Goal: Task Accomplishment & Management: Use online tool/utility

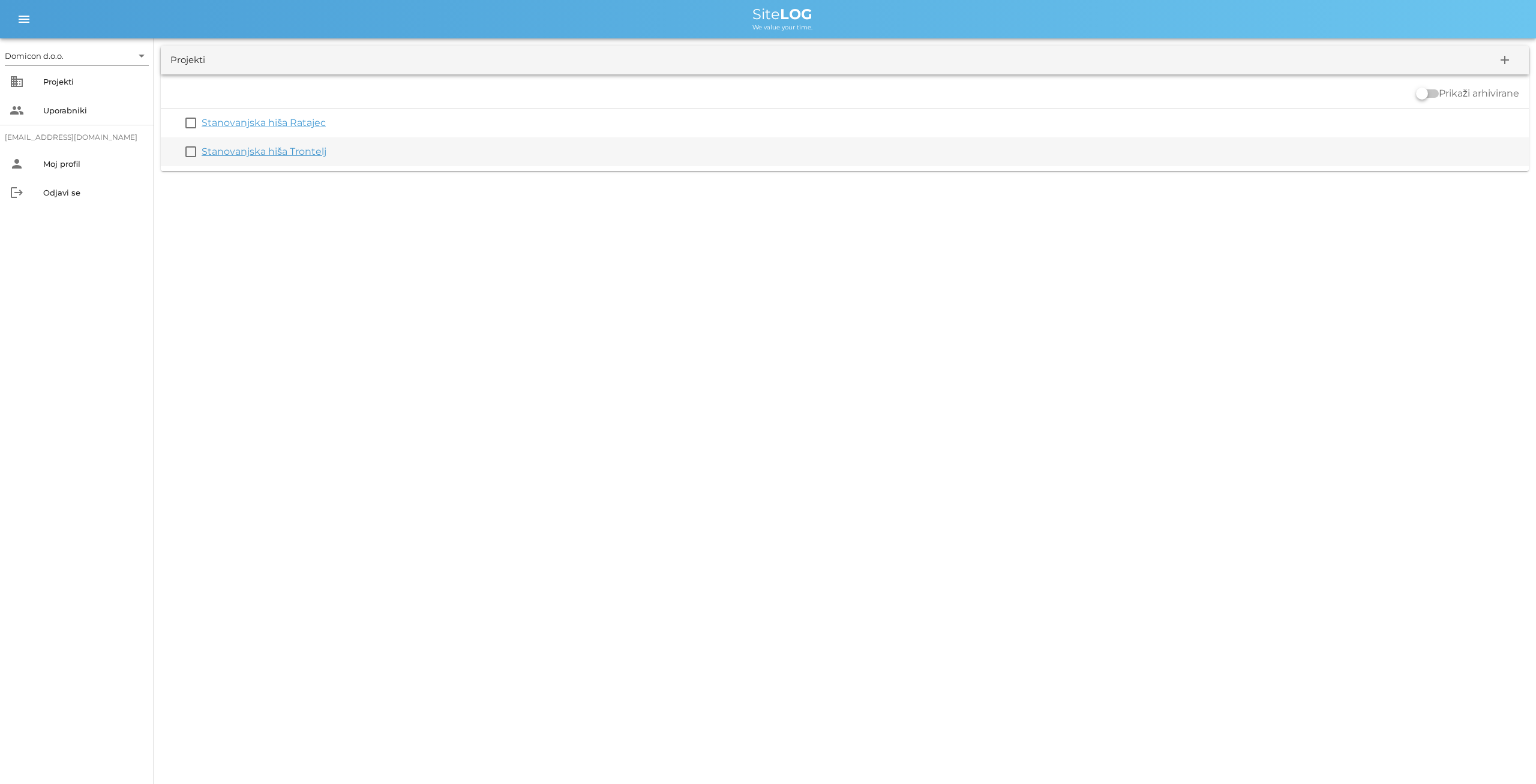
click at [278, 156] on link "Stanovanjska hiša Trontelj" at bounding box center [264, 151] width 125 height 11
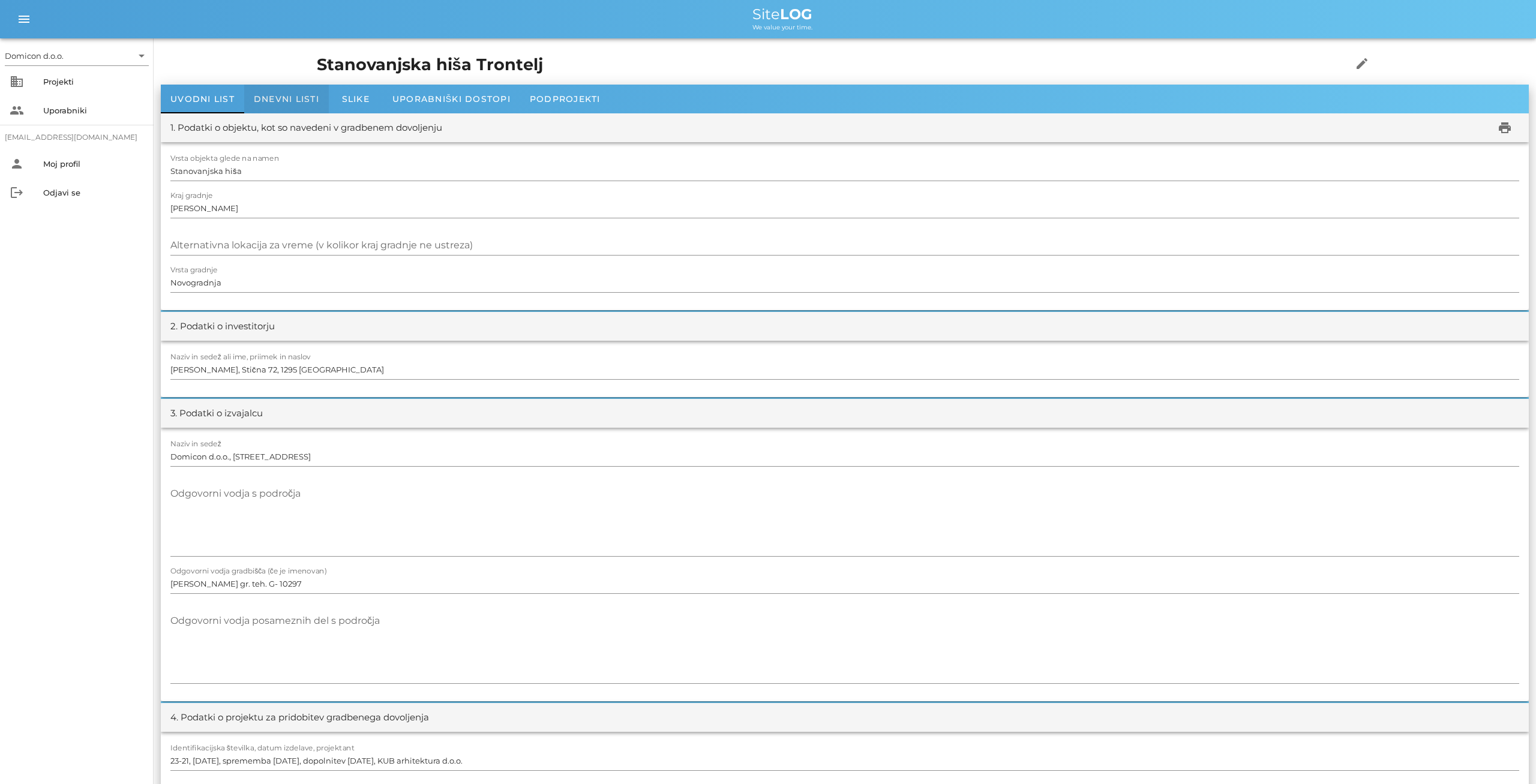
click at [297, 97] on span "Dnevni listi" at bounding box center [287, 99] width 65 height 11
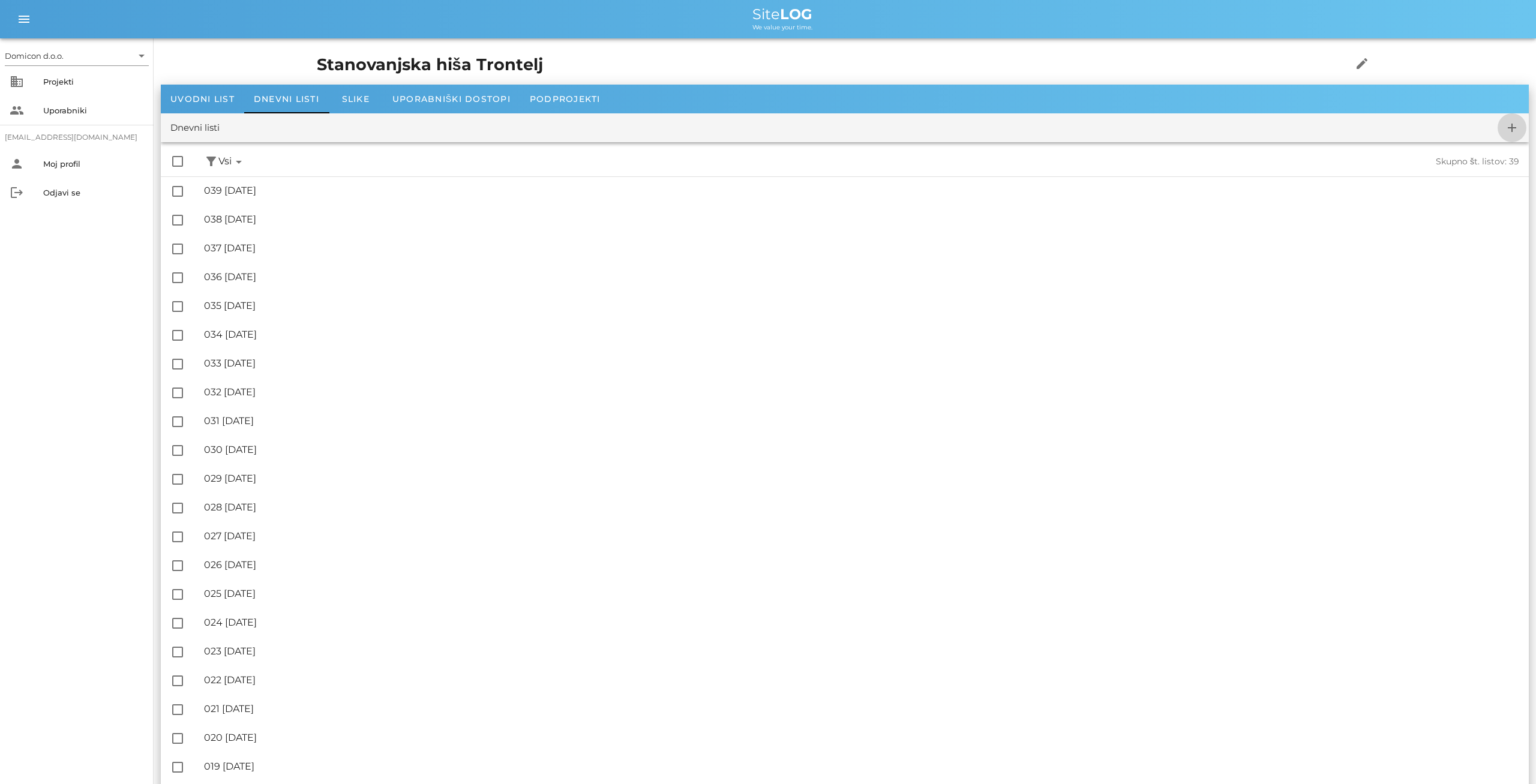
click at [1513, 126] on icon "add" at bounding box center [1512, 128] width 15 height 15
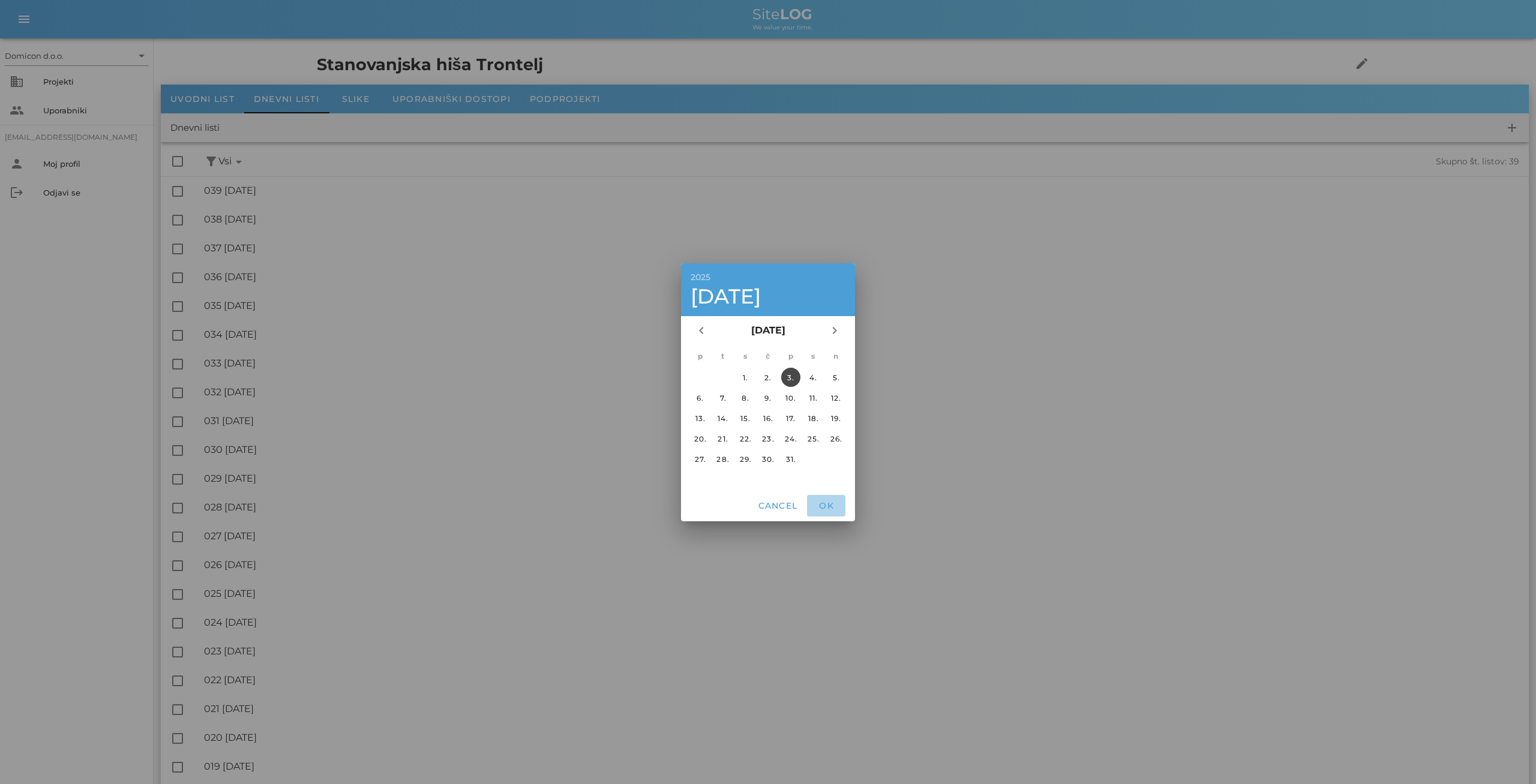
click at [822, 503] on span "OK" at bounding box center [826, 506] width 29 height 11
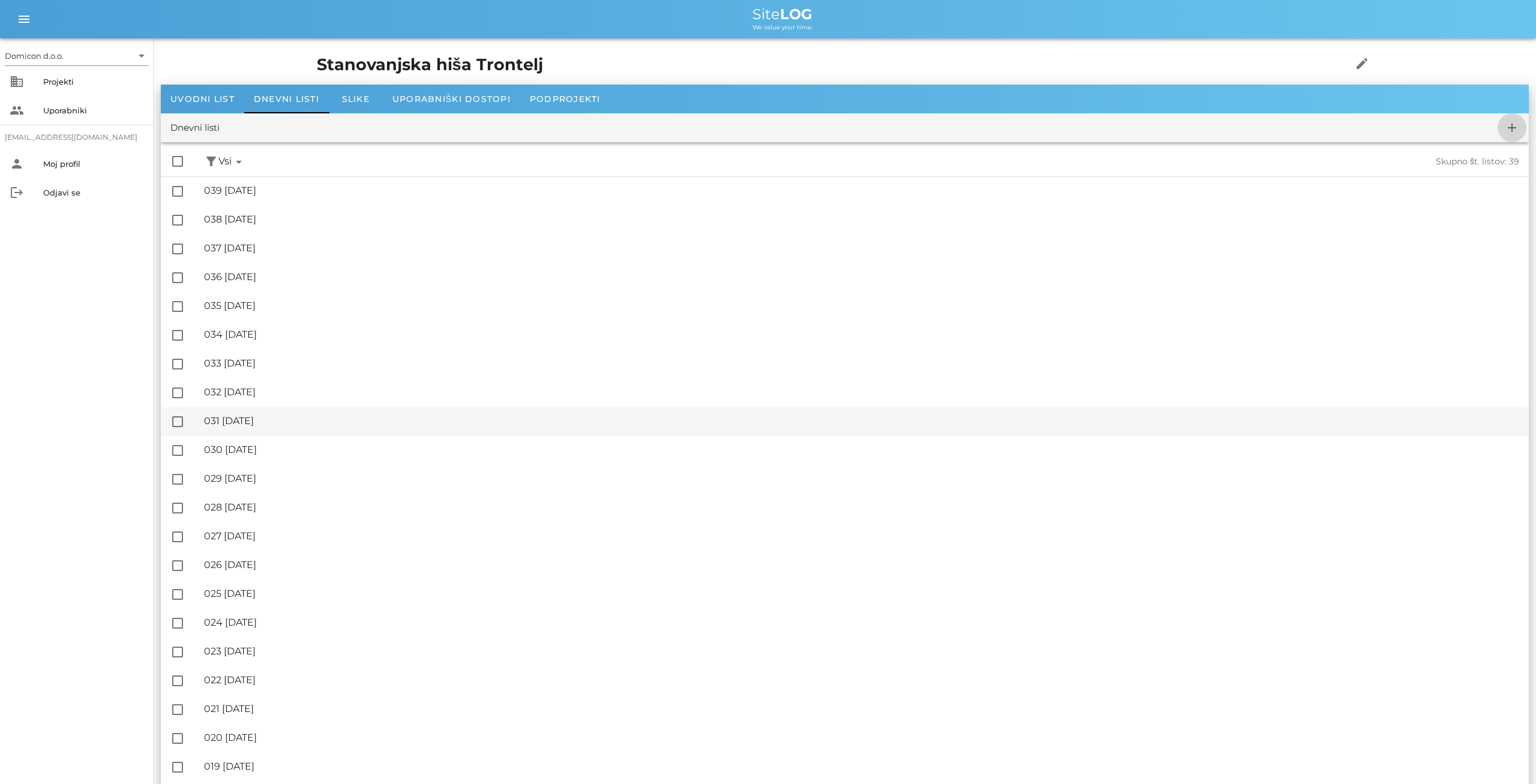
checkbox input "false"
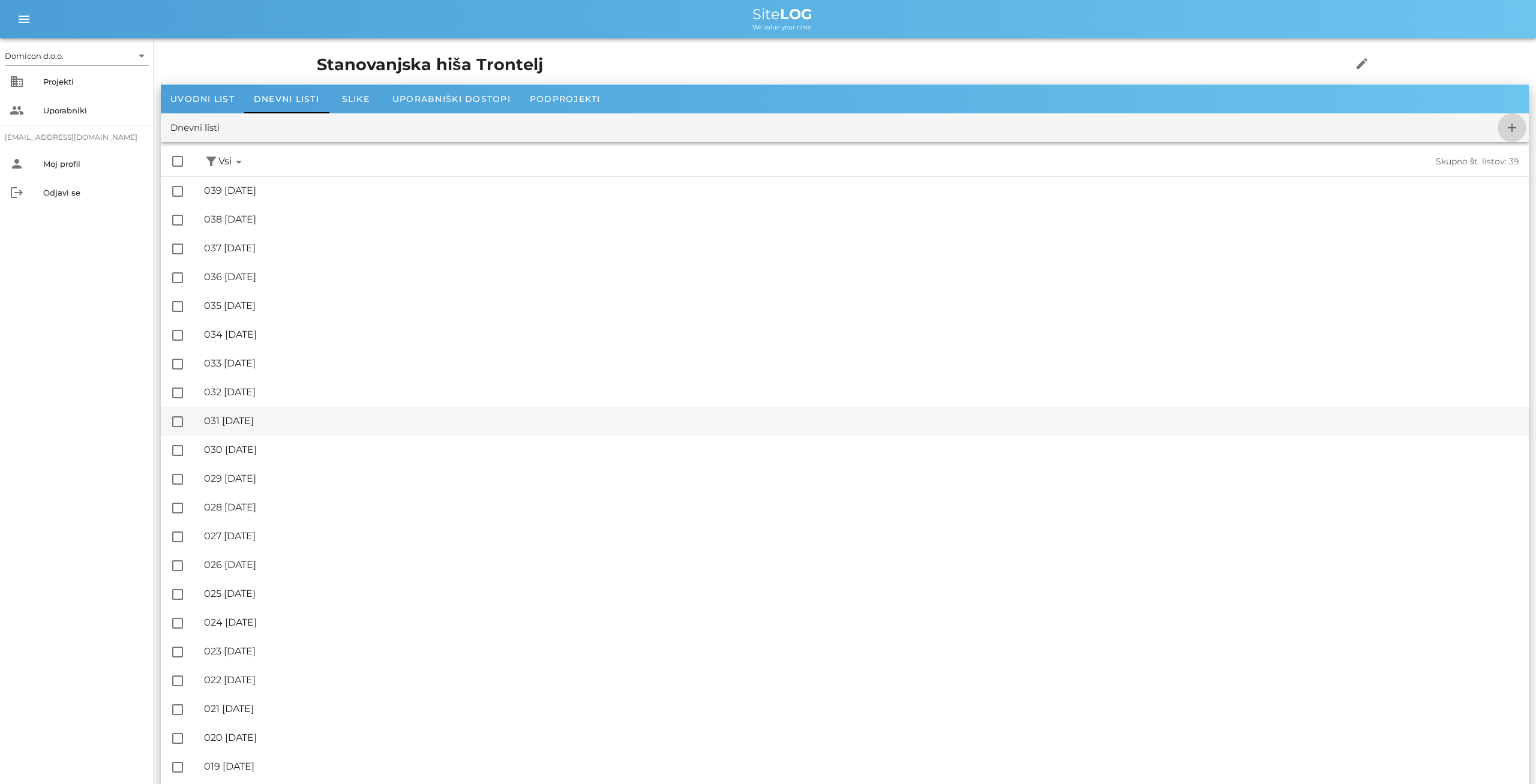
checkbox input "false"
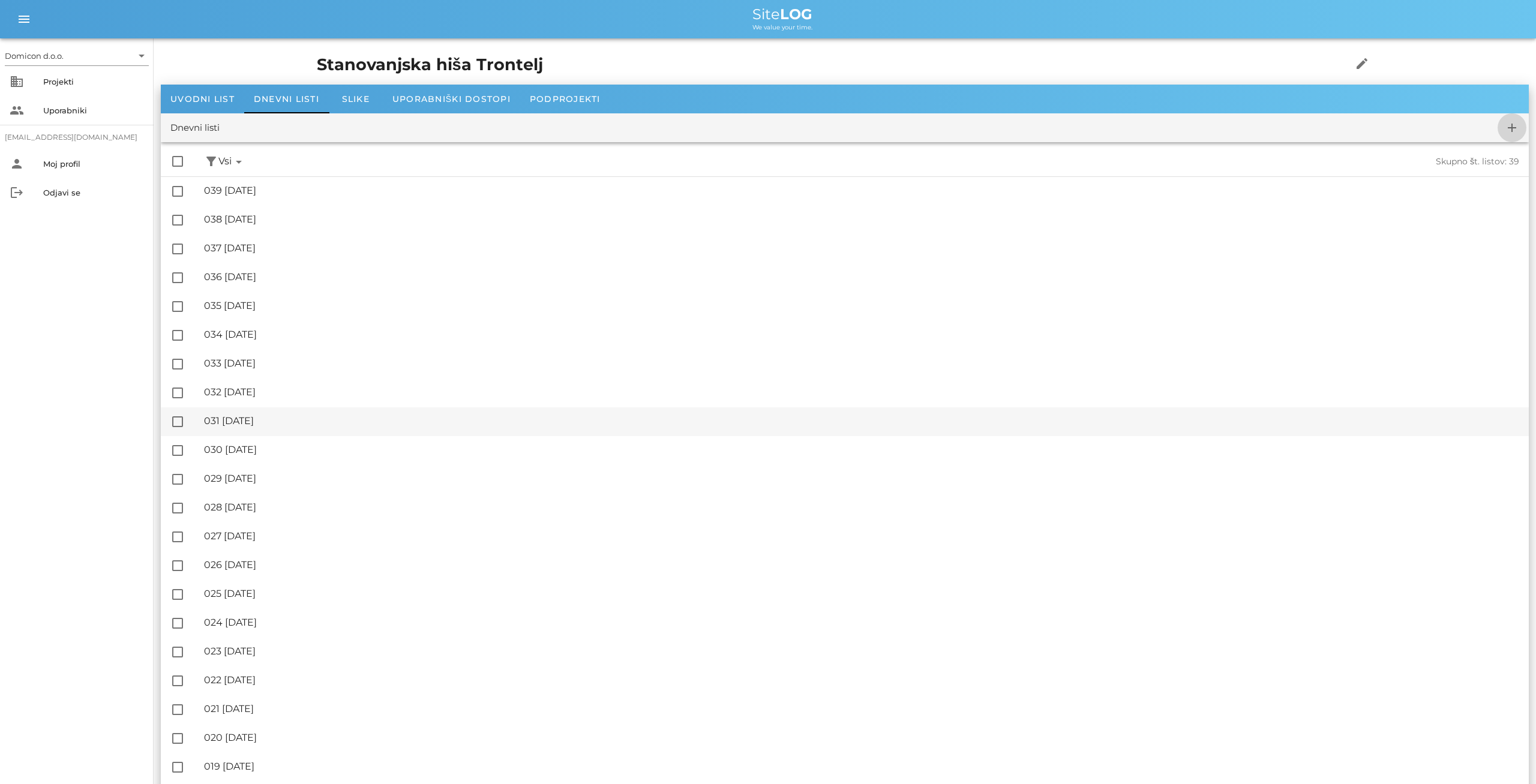
checkbox input "false"
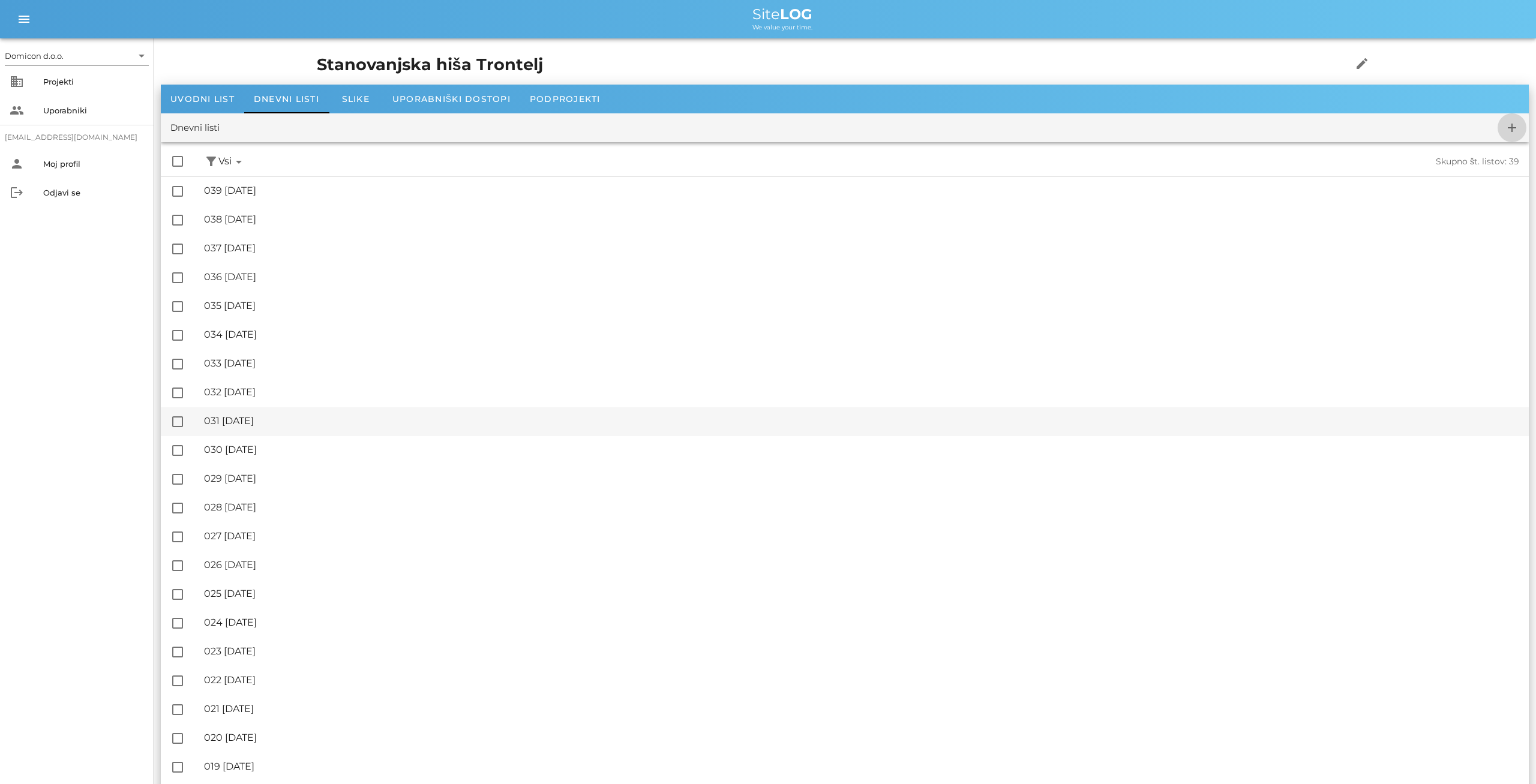
checkbox input "false"
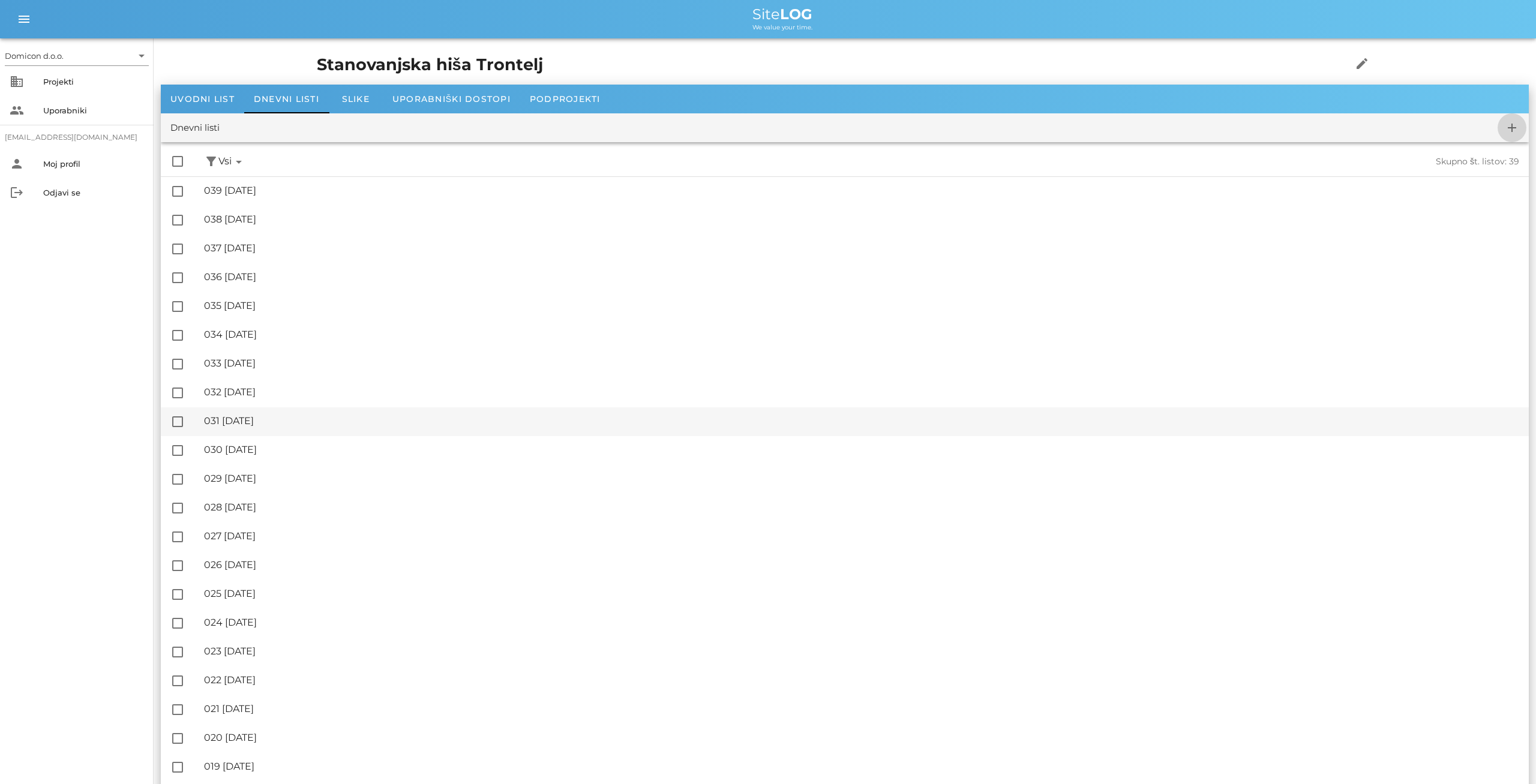
checkbox input "false"
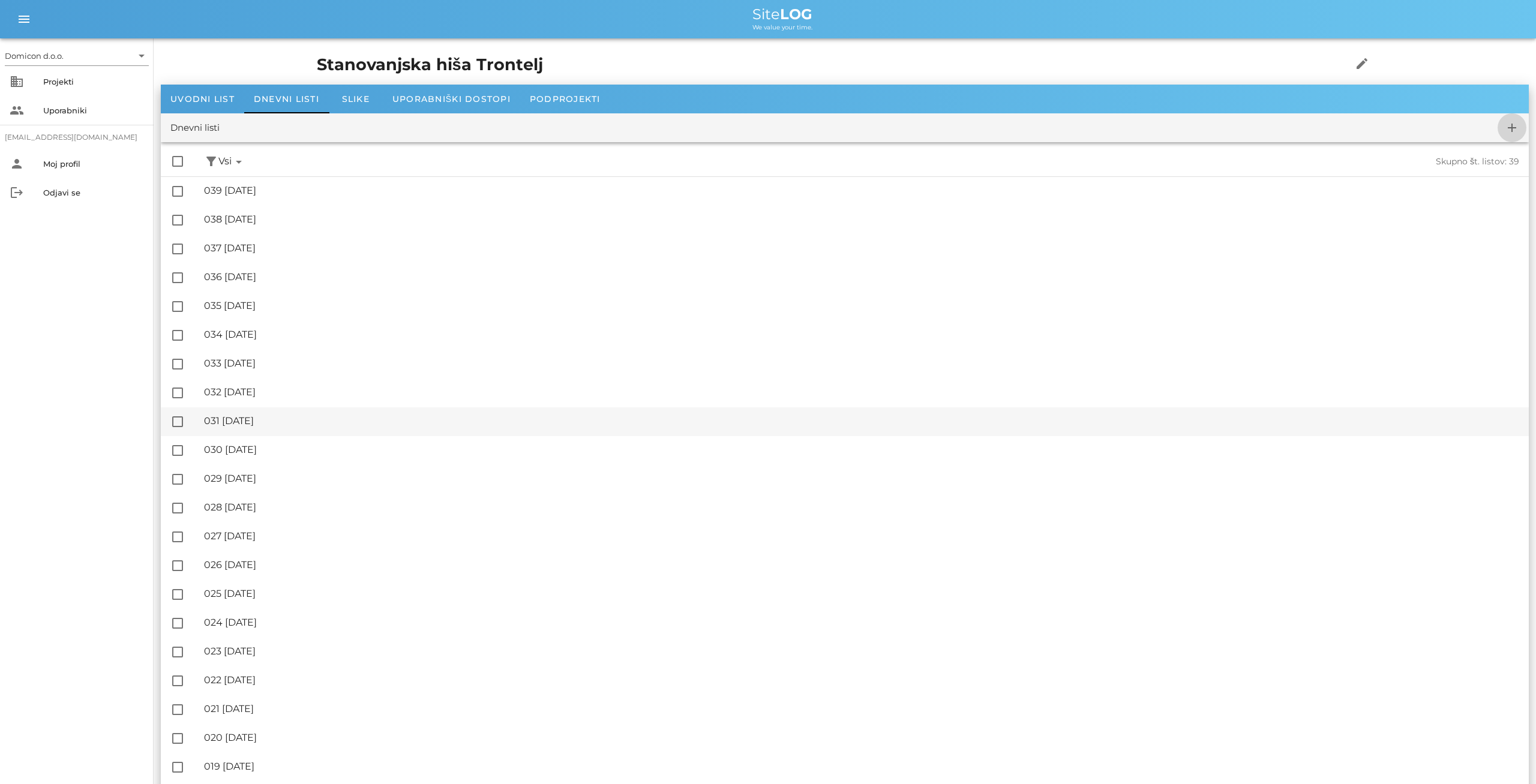
checkbox input "false"
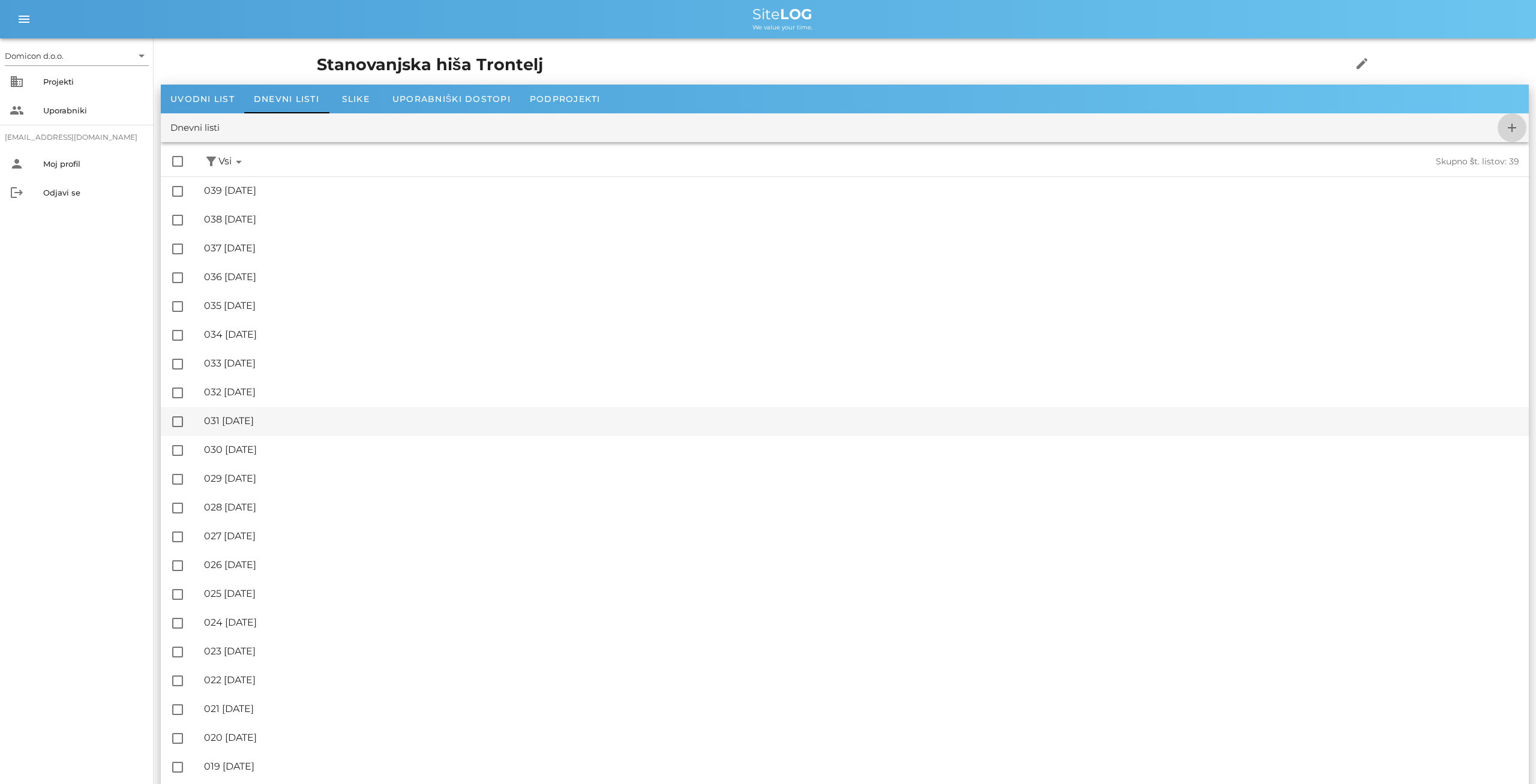
checkbox input "false"
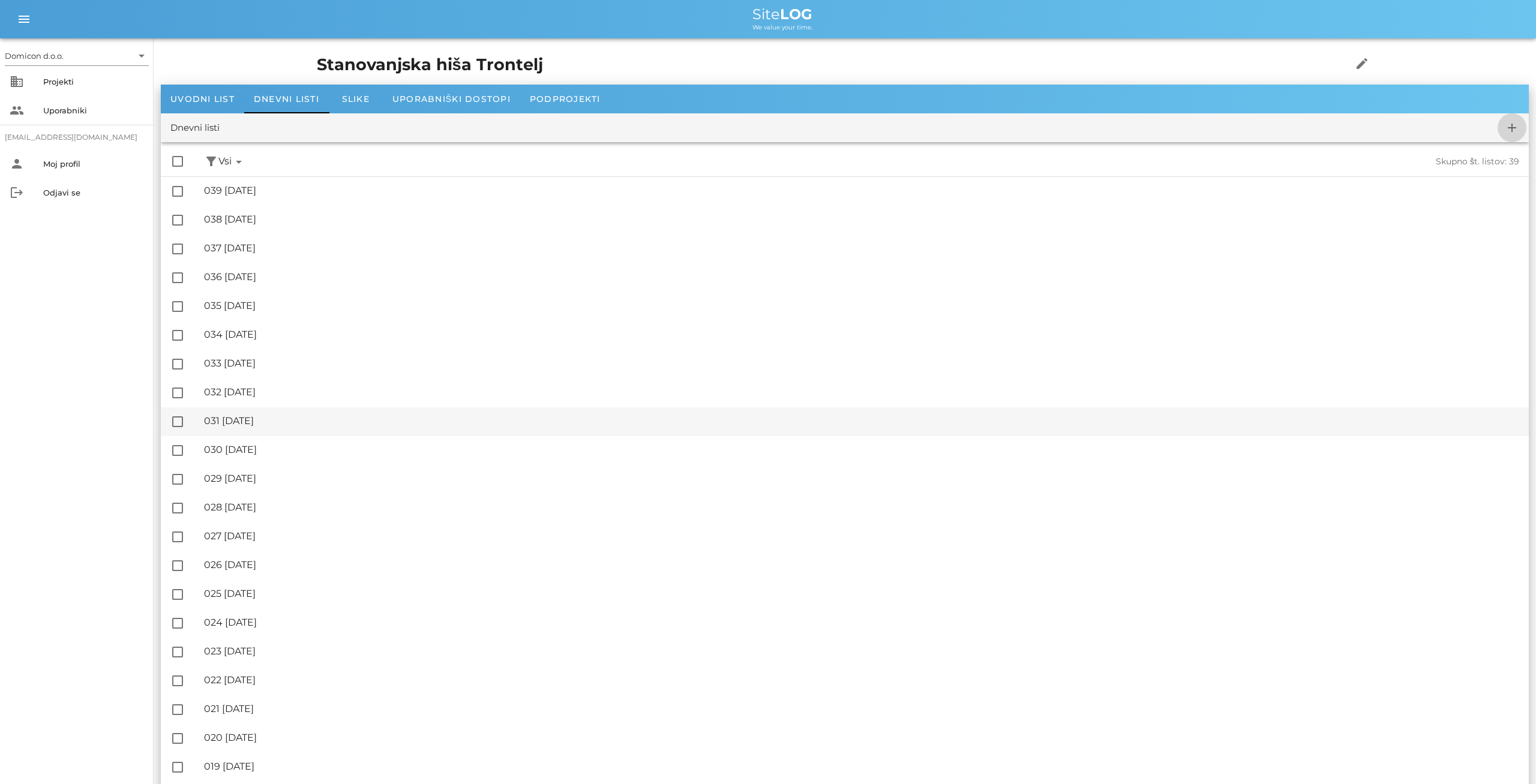
checkbox input "false"
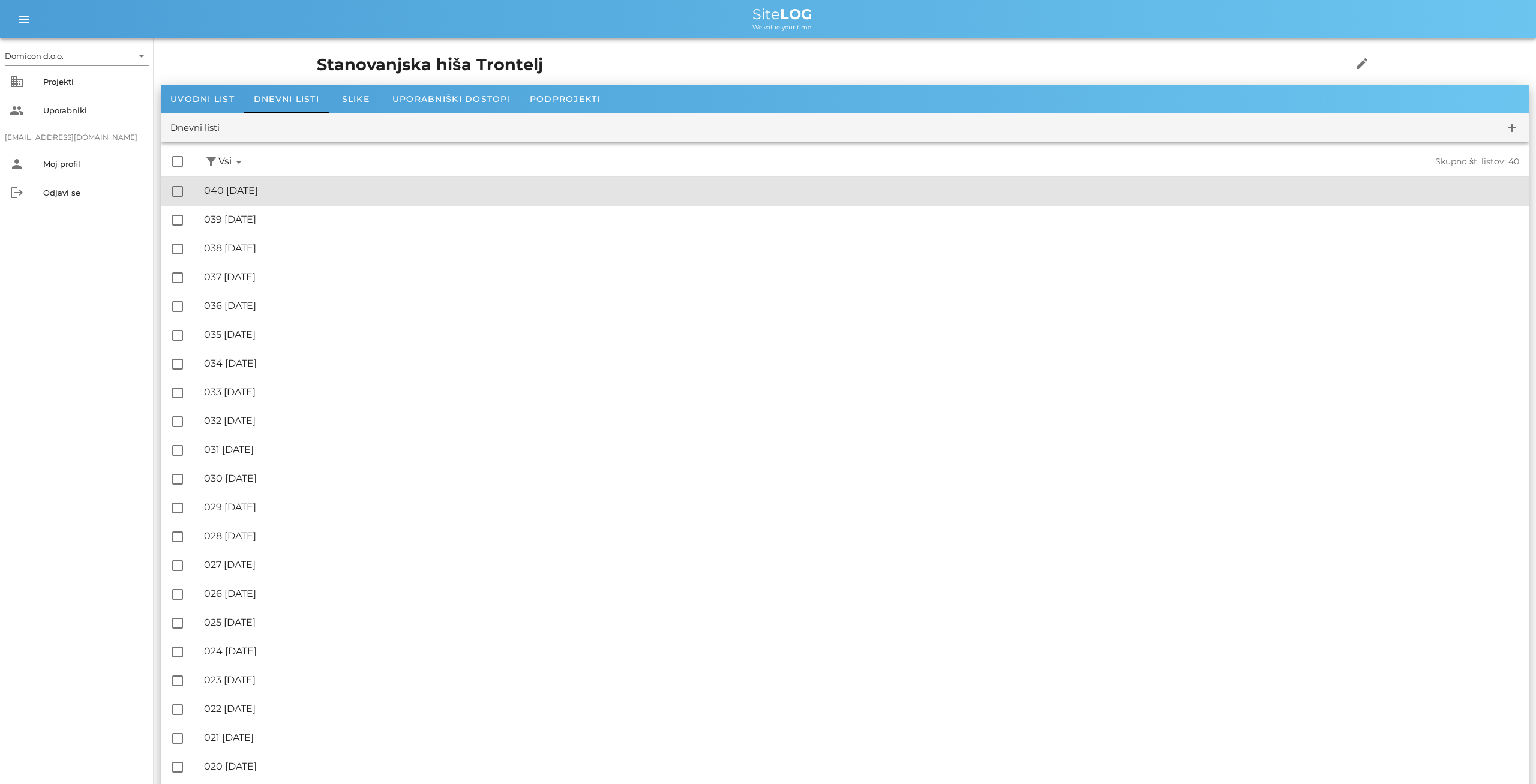
click at [264, 190] on div "🔏 040 [DATE]" at bounding box center [861, 190] width 1315 height 11
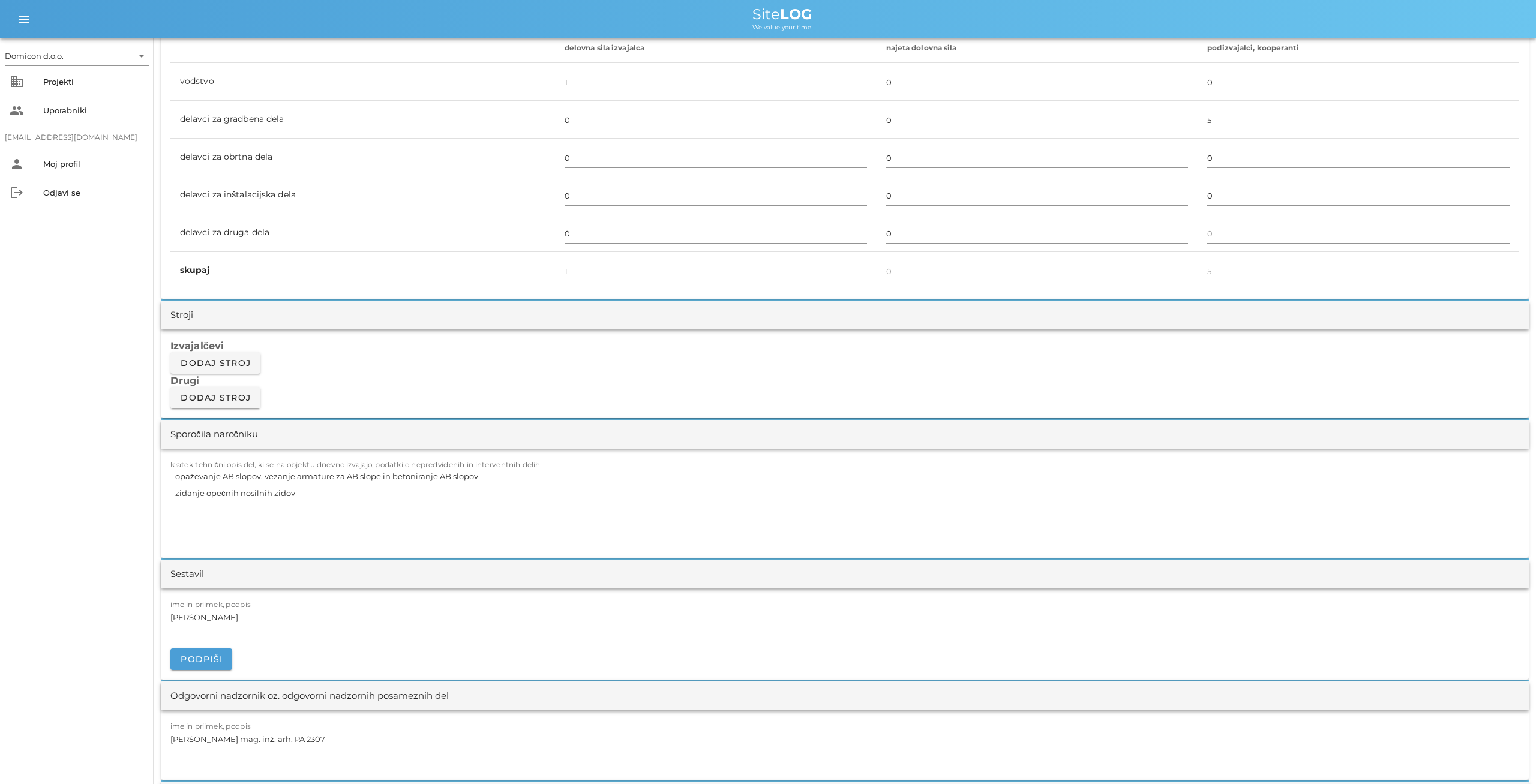
scroll to position [811, 0]
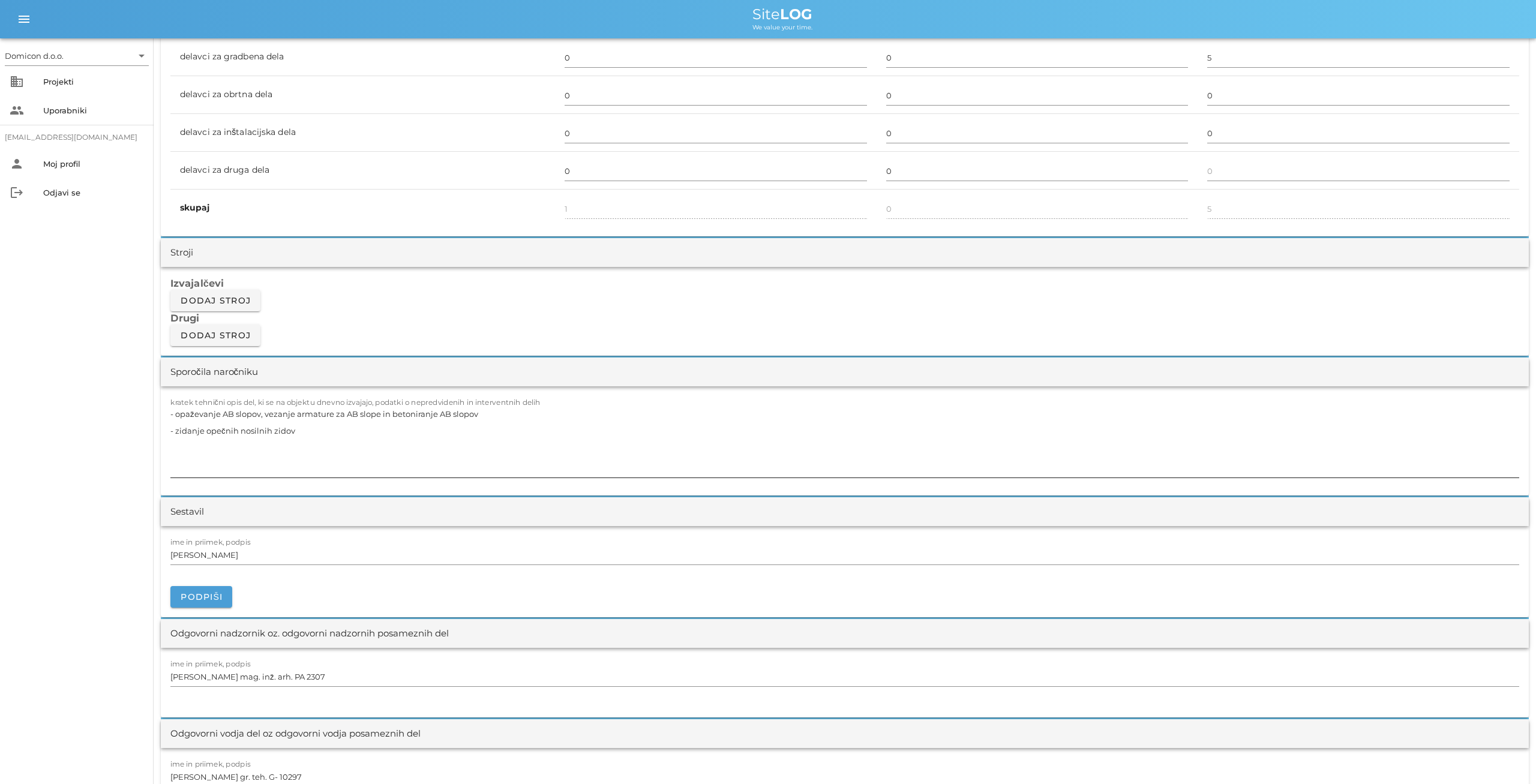
click at [477, 414] on textarea "- opaževanje AB slopov, vezanje armature za AB slope in betoniranje AB slopov -…" at bounding box center [844, 441] width 1349 height 72
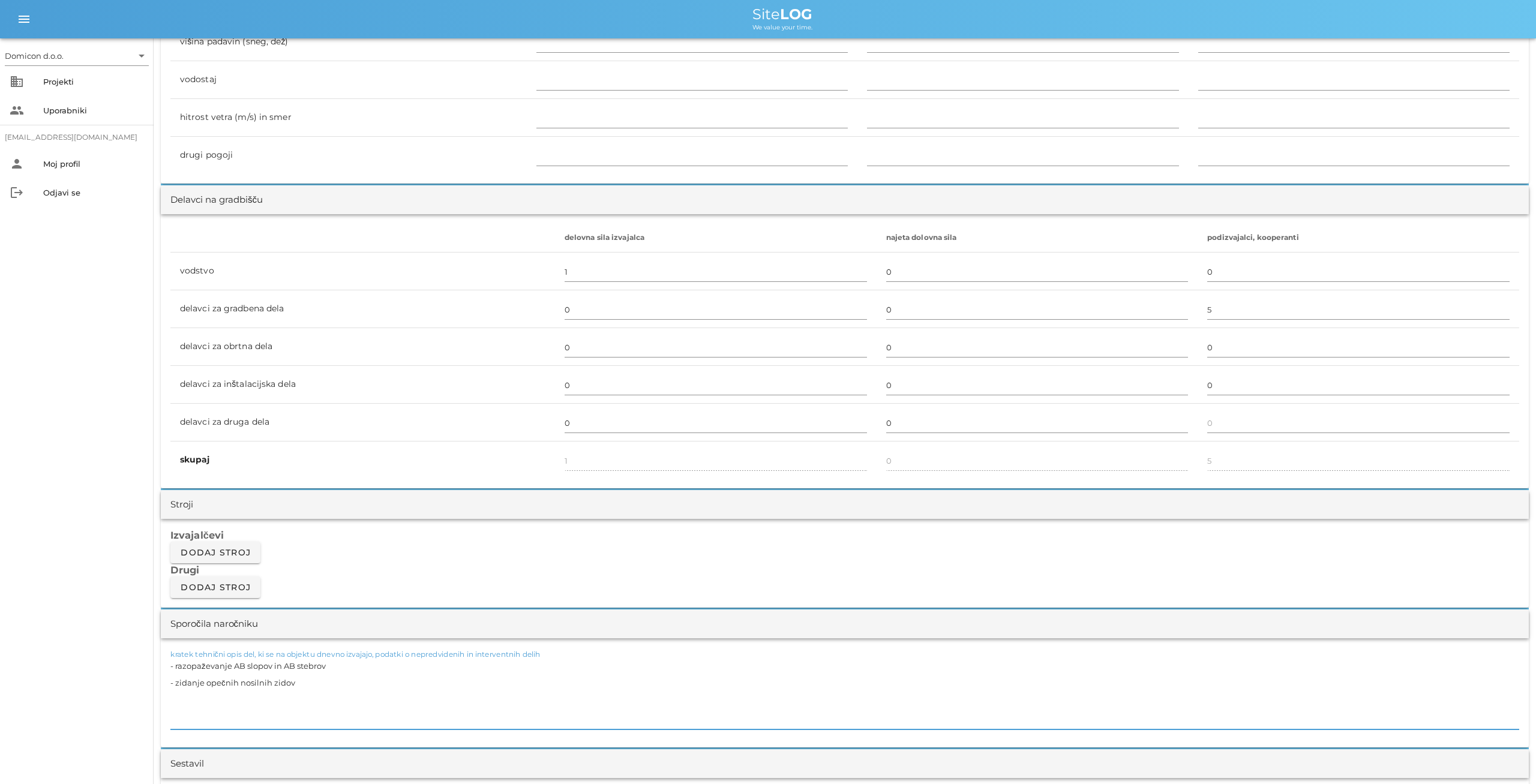
scroll to position [0, 0]
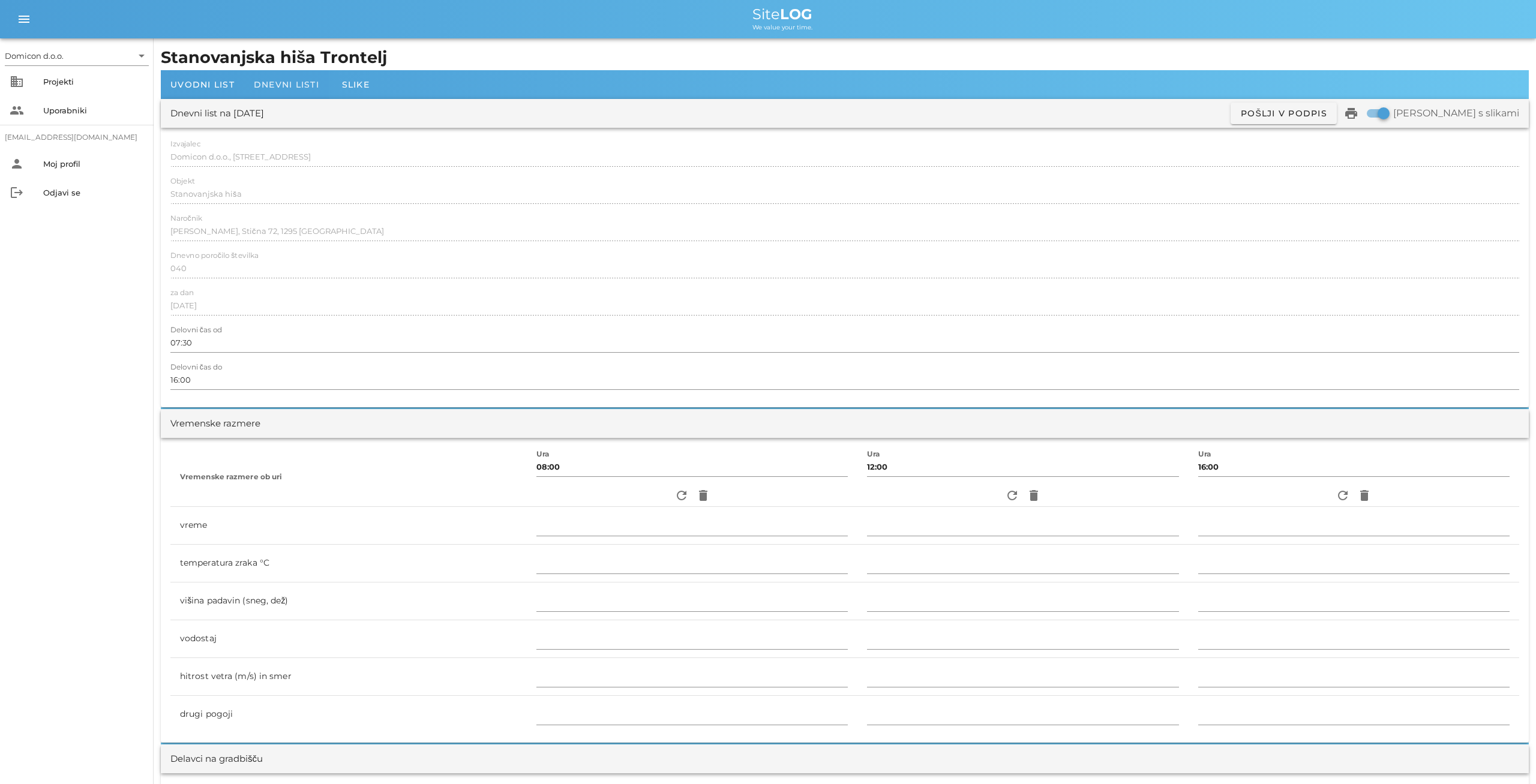
type textarea "- razopaževanje AB slopov in AB stebrov - zidanje opečnih nosilnih zidov"
click at [269, 83] on span "Dnevni listi" at bounding box center [287, 85] width 65 height 11
